Goal: Information Seeking & Learning: Learn about a topic

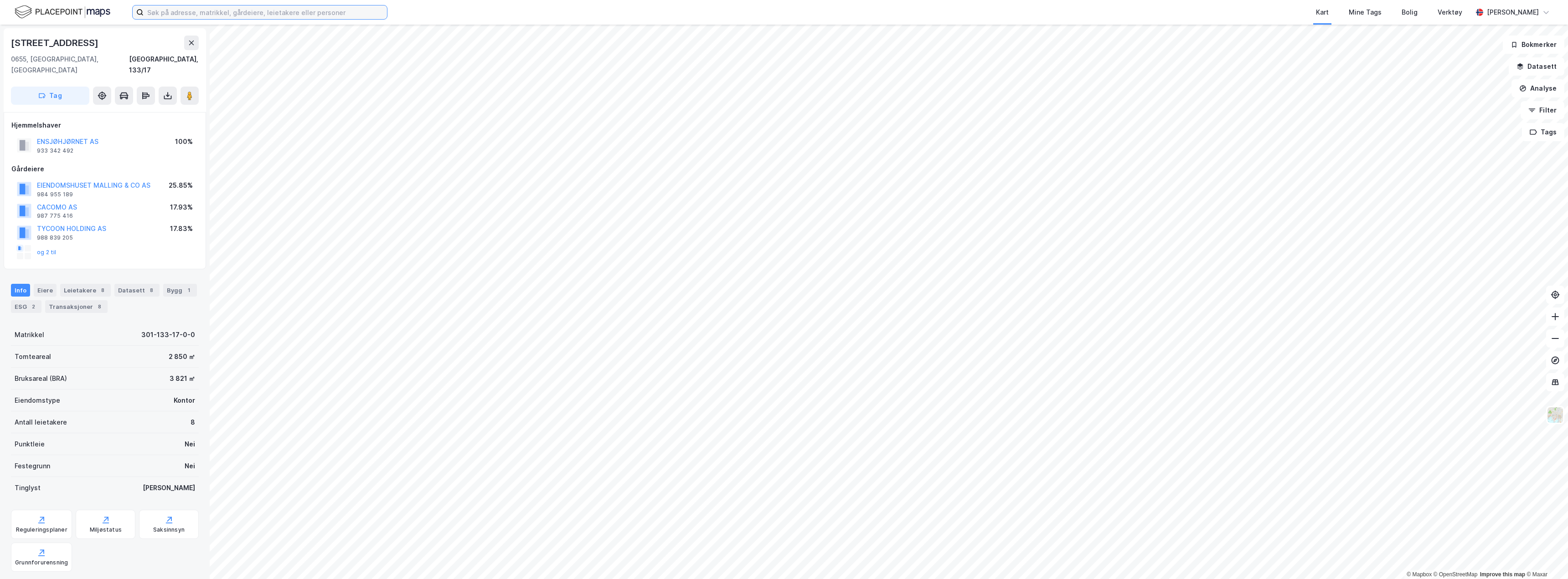
click at [195, 10] on input at bounding box center [265, 12] width 243 height 13
paste input "[STREET_ADDRESS]"
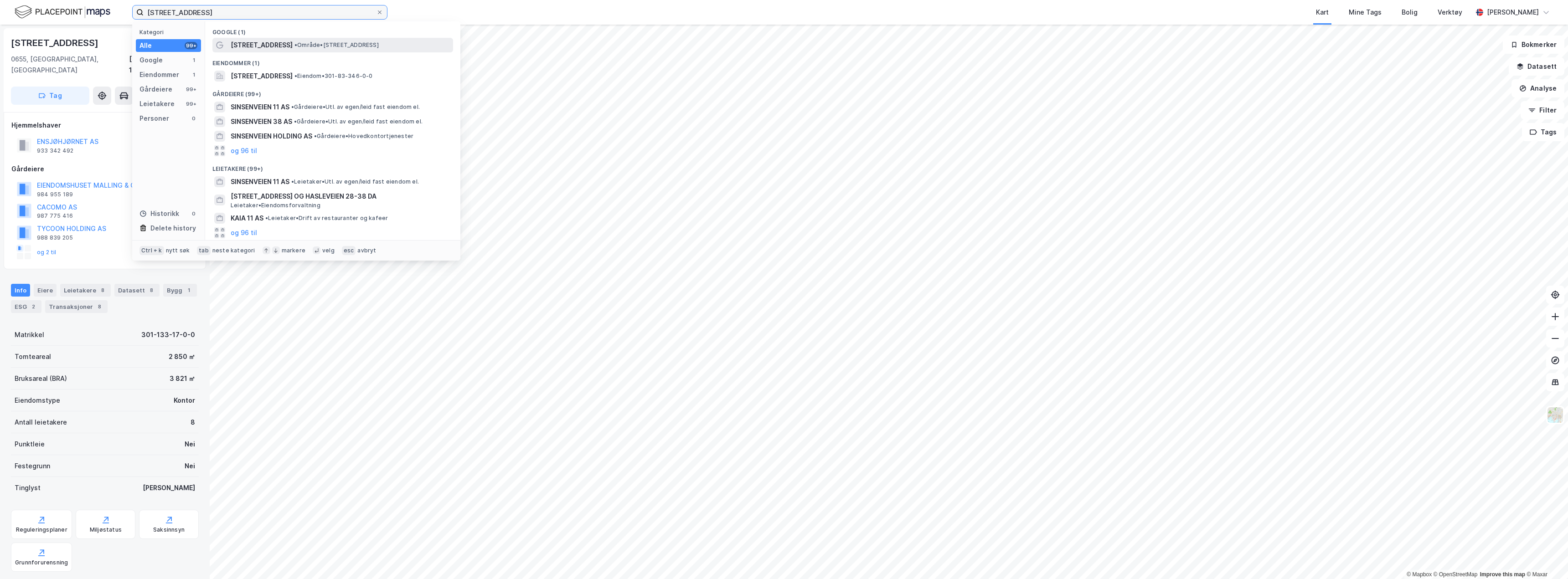
type input "[STREET_ADDRESS]"
click at [295, 44] on span "•" at bounding box center [296, 44] width 2 height 7
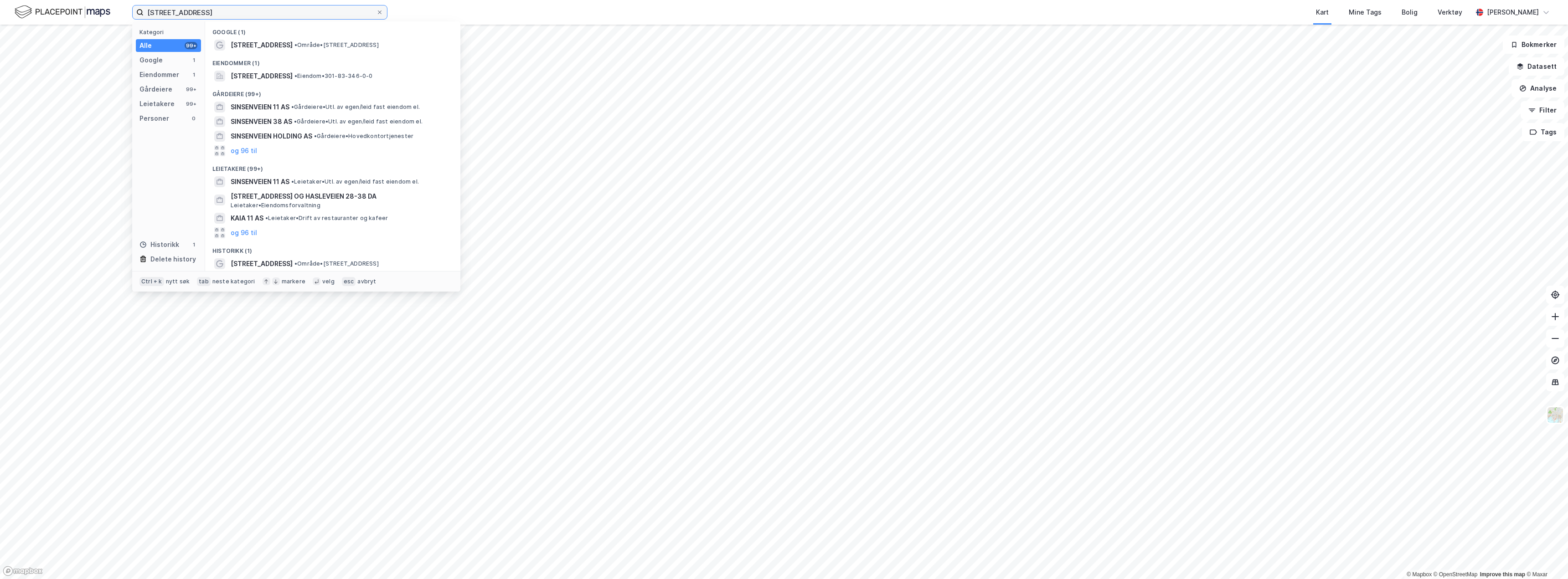
click at [234, 18] on input "[STREET_ADDRESS]" at bounding box center [260, 12] width 233 height 13
click at [253, 48] on span "[STREET_ADDRESS]" at bounding box center [262, 45] width 62 height 11
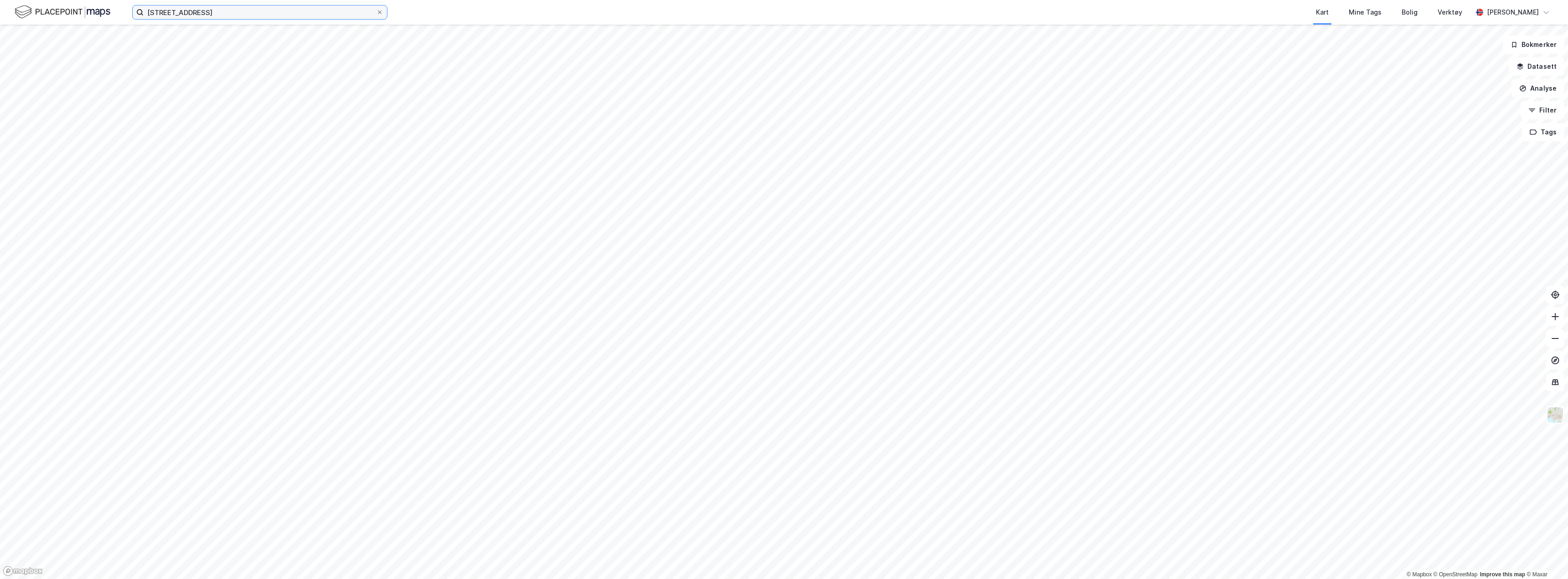
click at [192, 13] on input "[STREET_ADDRESS]" at bounding box center [260, 12] width 233 height 13
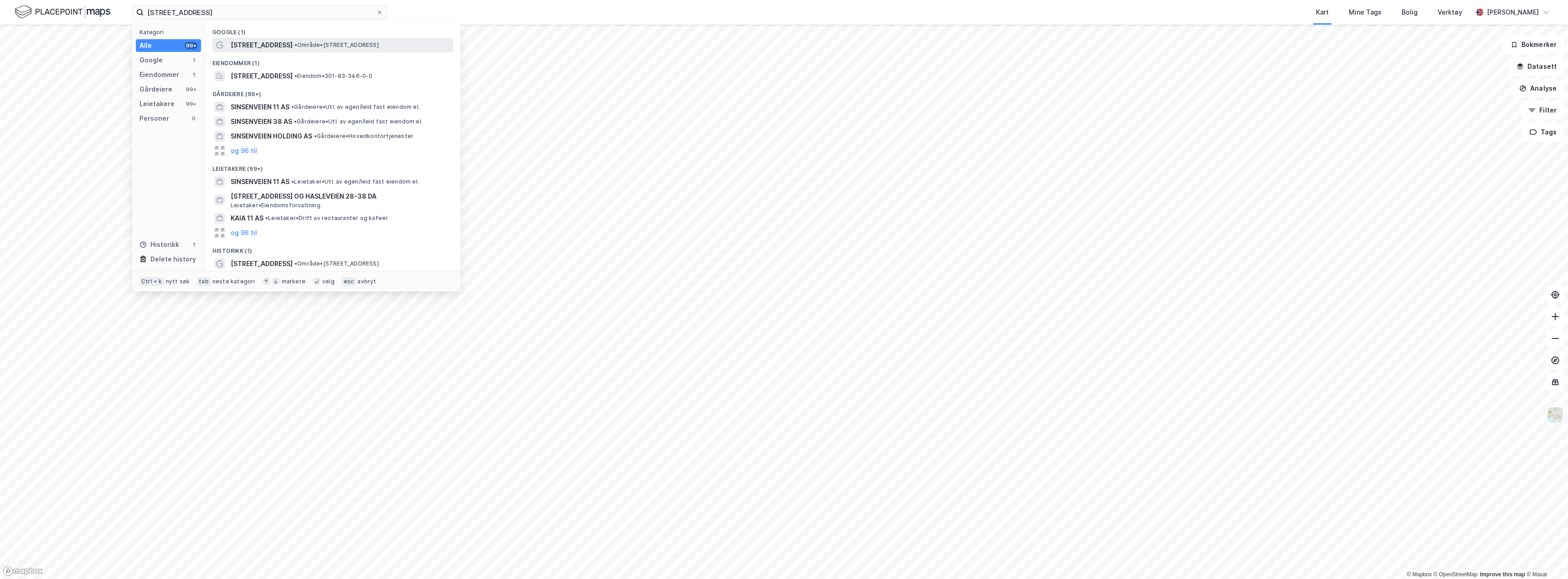
click at [246, 47] on span "[STREET_ADDRESS]" at bounding box center [262, 45] width 62 height 11
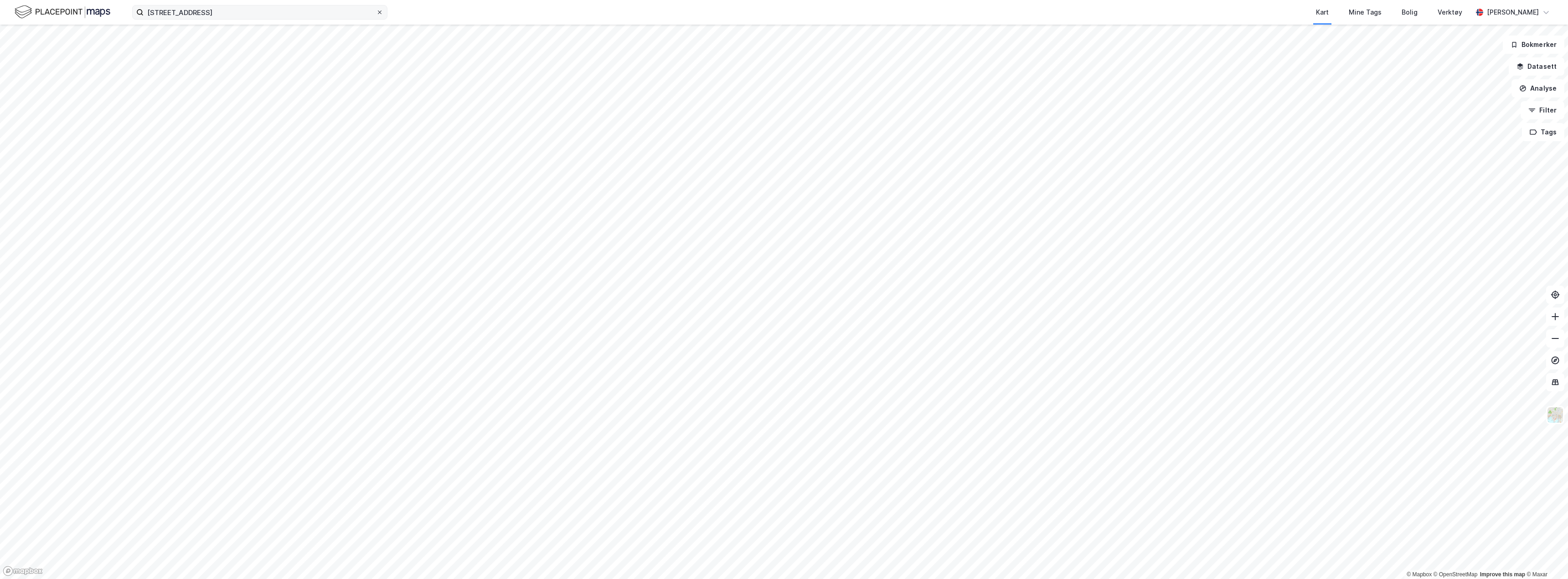
click at [381, 14] on icon at bounding box center [379, 12] width 5 height 5
click at [376, 14] on input "[STREET_ADDRESS]" at bounding box center [260, 12] width 233 height 13
click at [242, 15] on input at bounding box center [265, 12] width 243 height 13
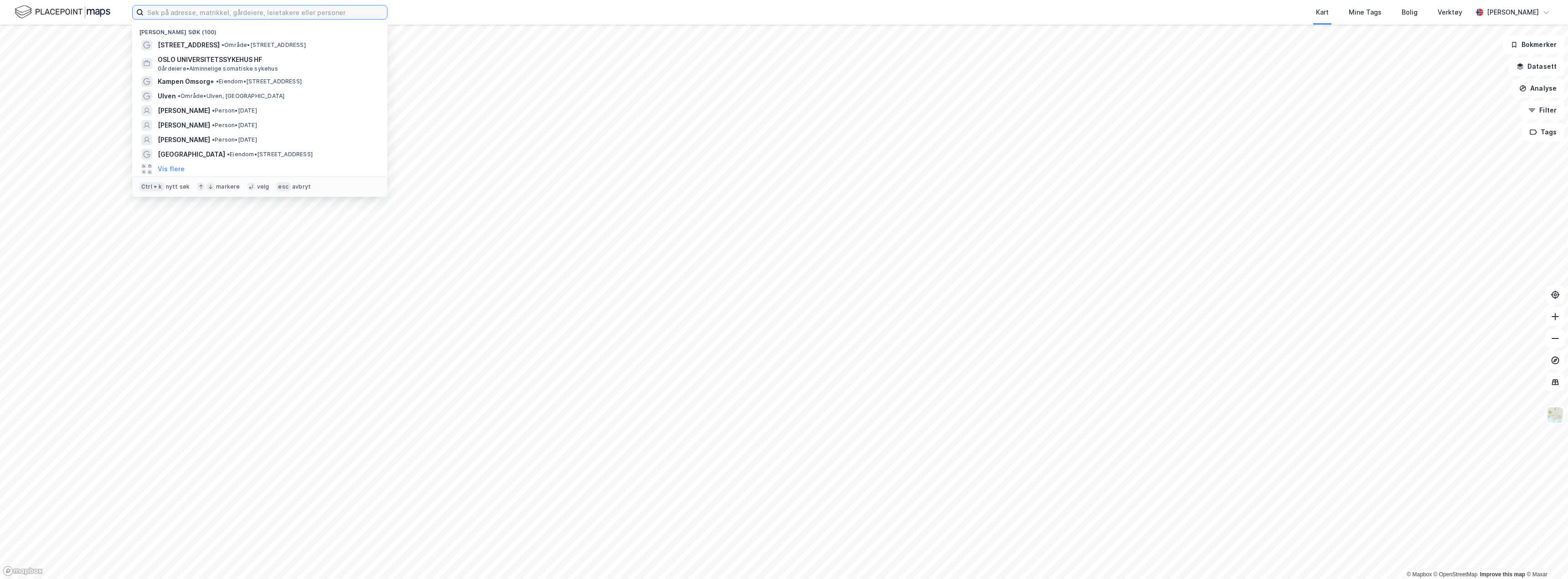
paste input "[STREET_ADDRESS]"
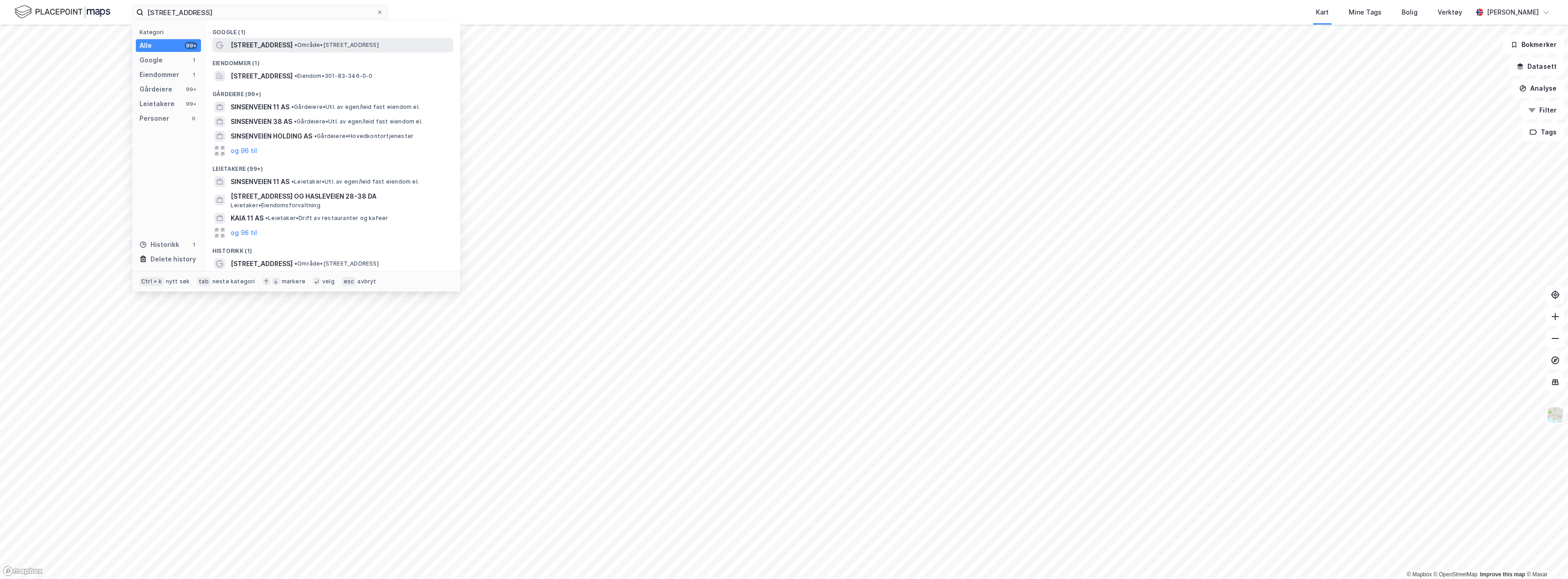
click at [295, 46] on span "•" at bounding box center [296, 44] width 2 height 7
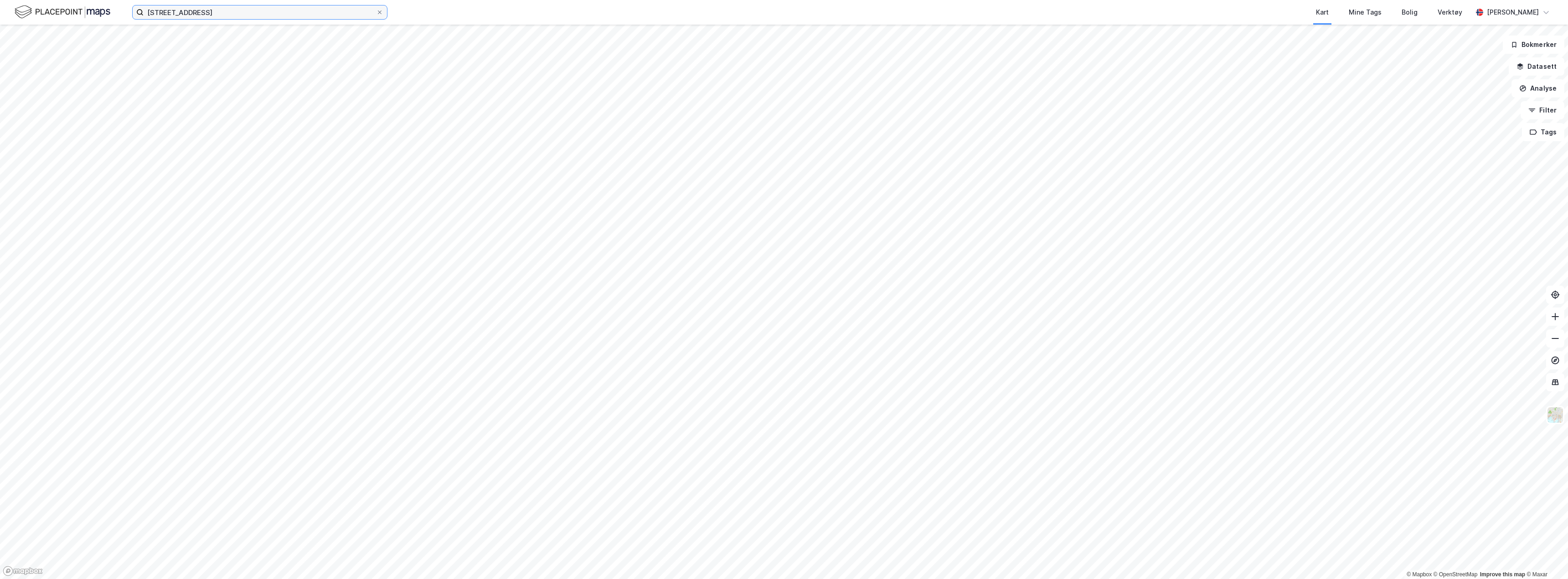
click at [100, 0] on html "[STREET_ADDRESS] Kart Mine Tags Bolig Verktøy [PERSON_NAME] © Mapbox © OpenStre…" at bounding box center [784, 290] width 1568 height 579
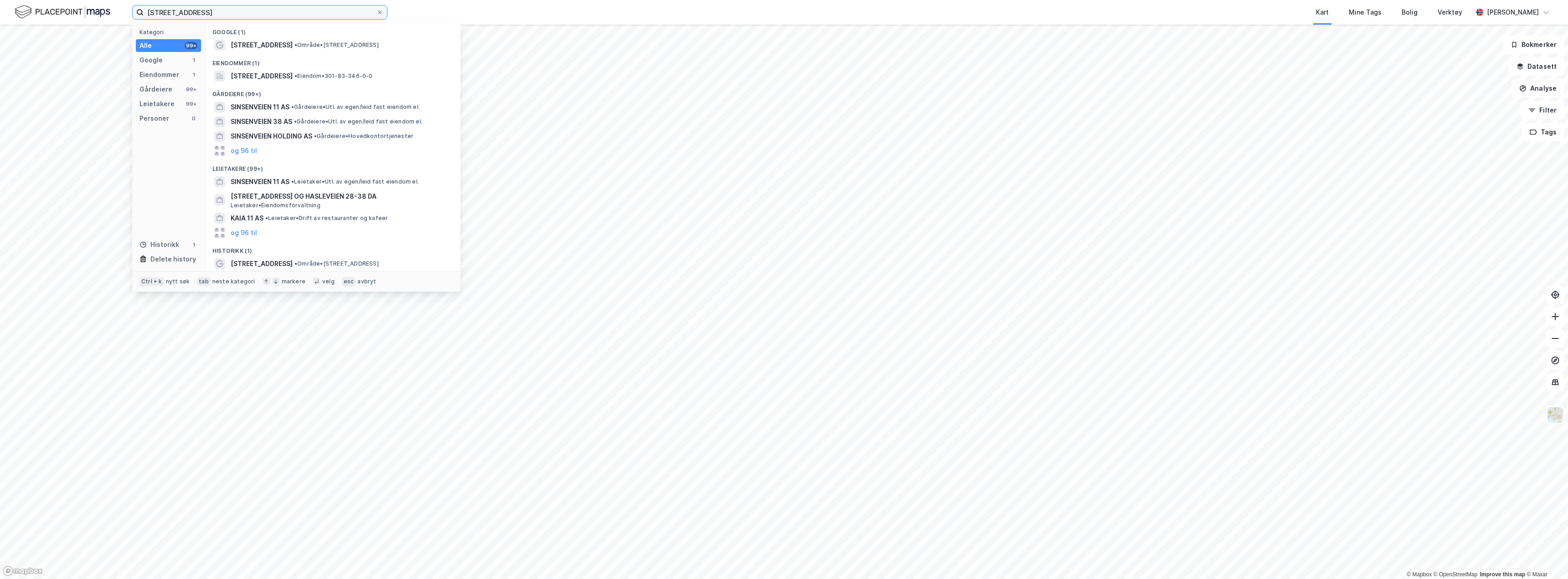
type input "d"
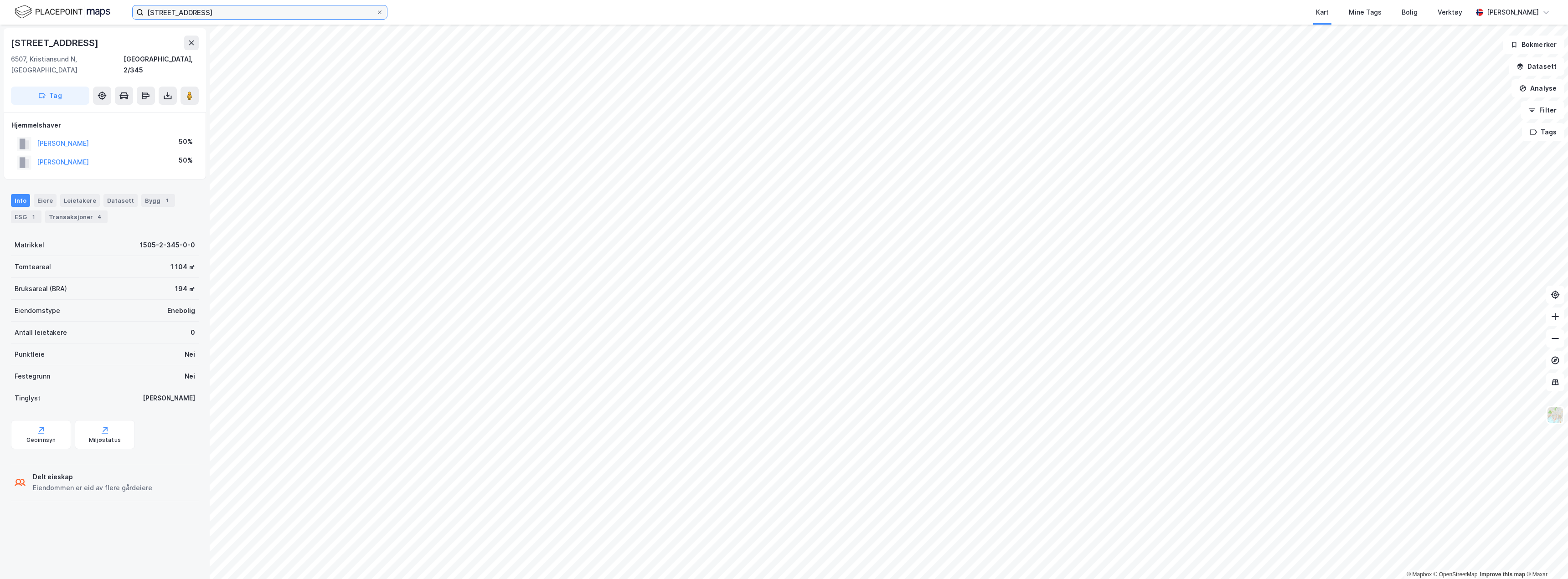
click at [224, 13] on input "[STREET_ADDRESS]" at bounding box center [260, 12] width 233 height 13
type input "[STREET_ADDRESS]"
click at [66, 10] on img at bounding box center [62, 12] width 96 height 16
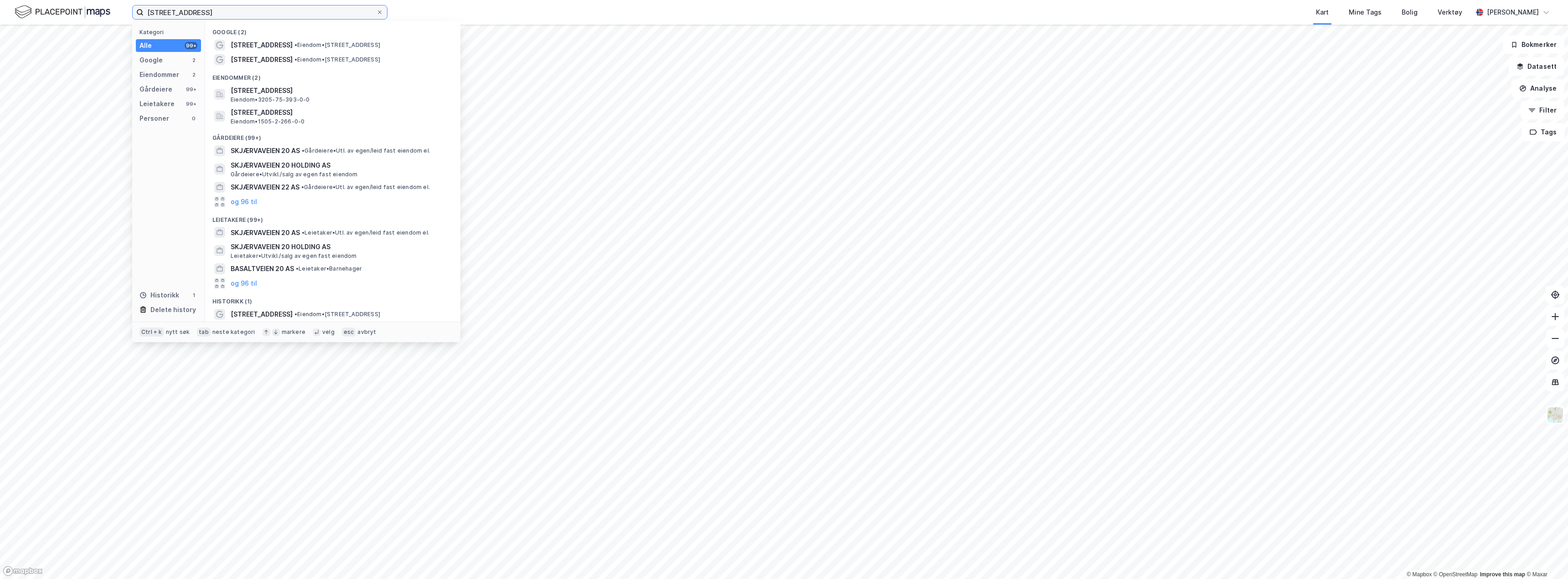
click at [215, 10] on input "[STREET_ADDRESS]" at bounding box center [260, 12] width 233 height 13
click at [282, 60] on span "[STREET_ADDRESS]" at bounding box center [262, 60] width 62 height 11
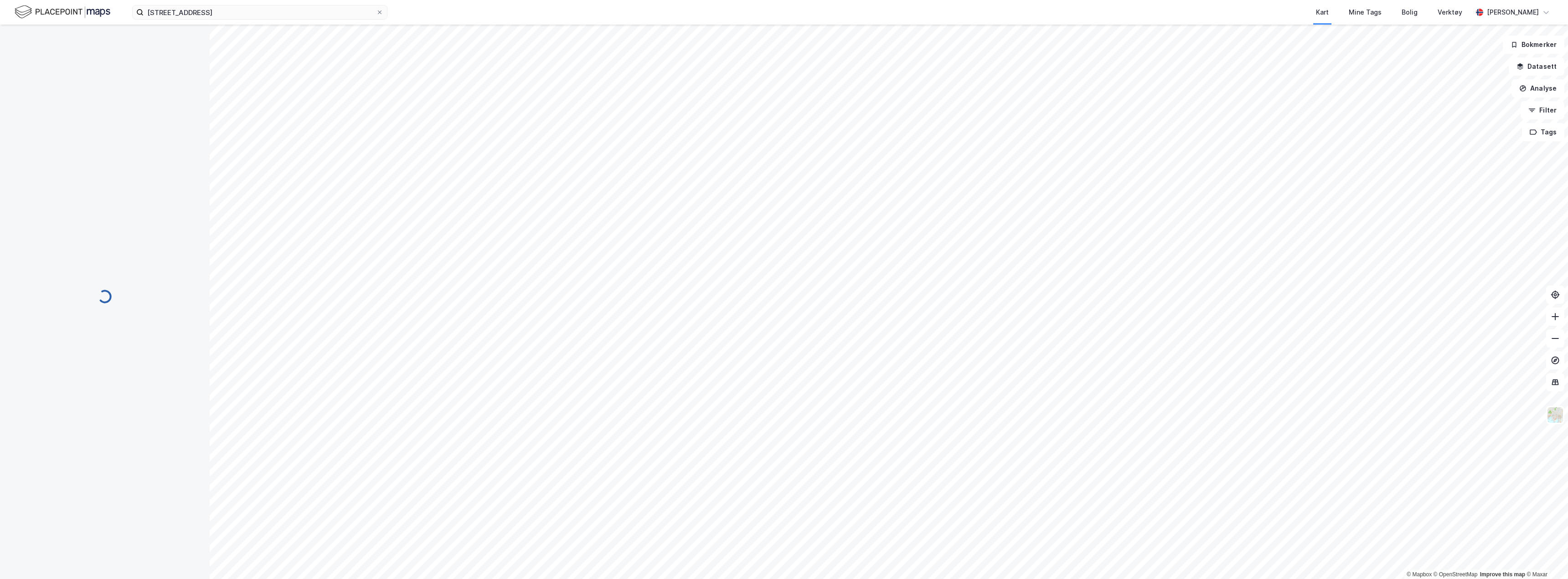
click at [690, 13] on div "[STREET_ADDRESS] Kart Mine Tags Bolig Verktøy [PERSON_NAME] © Mapbox © OpenStre…" at bounding box center [784, 290] width 1568 height 579
